Goal: Submit feedback/report problem

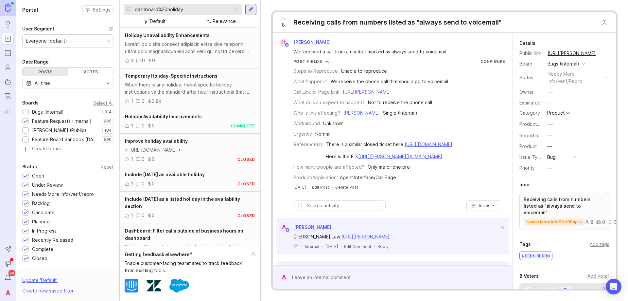
click at [235, 11] on div at bounding box center [237, 9] width 8 height 9
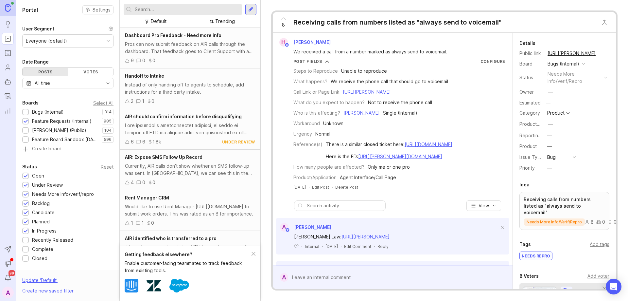
click at [25, 113] on div at bounding box center [26, 112] width 4 height 5
click at [167, 9] on input "text" at bounding box center [187, 9] width 105 height 7
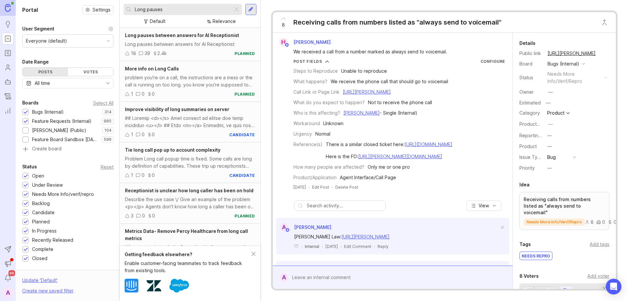
type input "Long pauses"
click at [164, 39] on div "Long pauses between answers for AI Receptionist Long pauses between answers for…" at bounding box center [190, 44] width 141 height 33
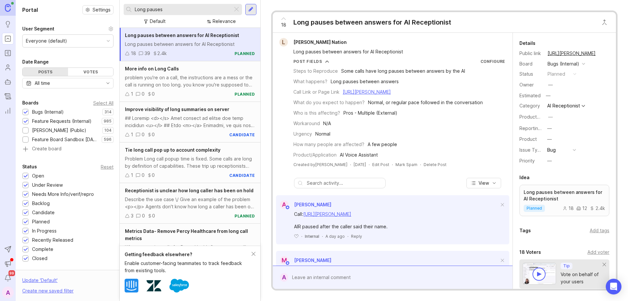
click at [462, 21] on div "18 Long pauses between answers for AI Receptionist" at bounding box center [444, 22] width 343 height 21
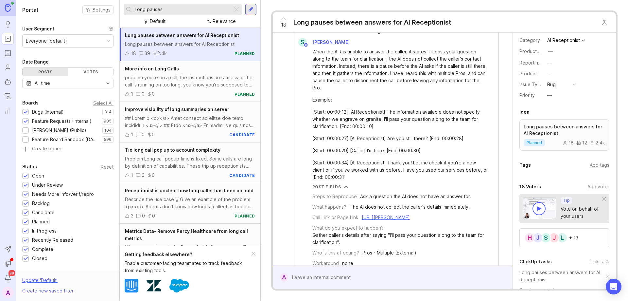
scroll to position [360, 0]
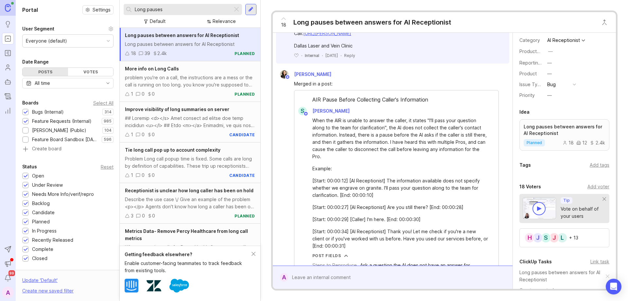
click at [317, 282] on div at bounding box center [397, 277] width 218 height 12
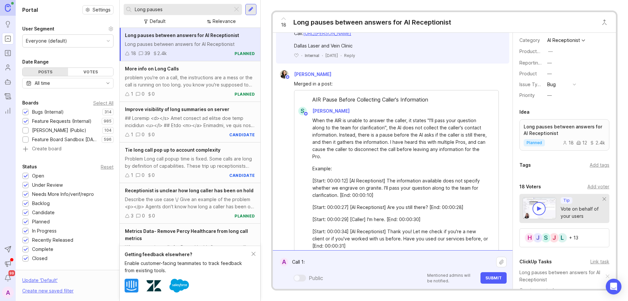
paste textarea "[URL][PERSON_NAME]"
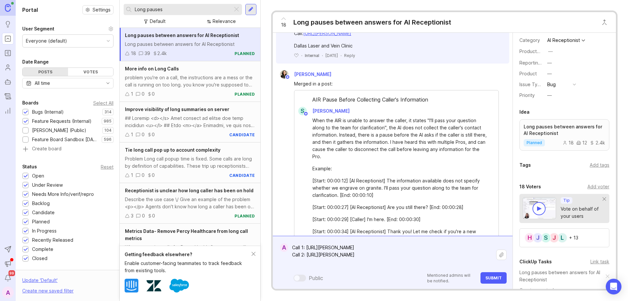
paste textarea "Priority Flooring & Design"
type textarea "Call 1: [URL][PERSON_NAME] Call 2: [URL][PERSON_NAME] Priority Flooring & Design"
click at [488, 279] on span "Submit" at bounding box center [493, 277] width 16 height 5
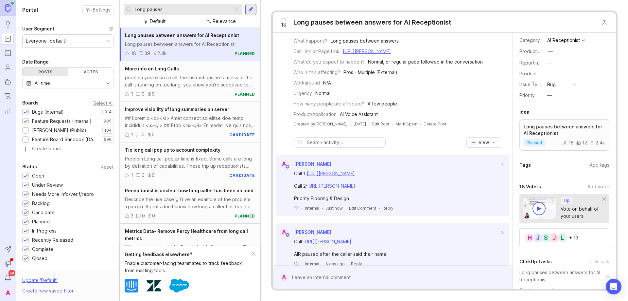
scroll to position [65, 0]
